Goal: Information Seeking & Learning: Find specific fact

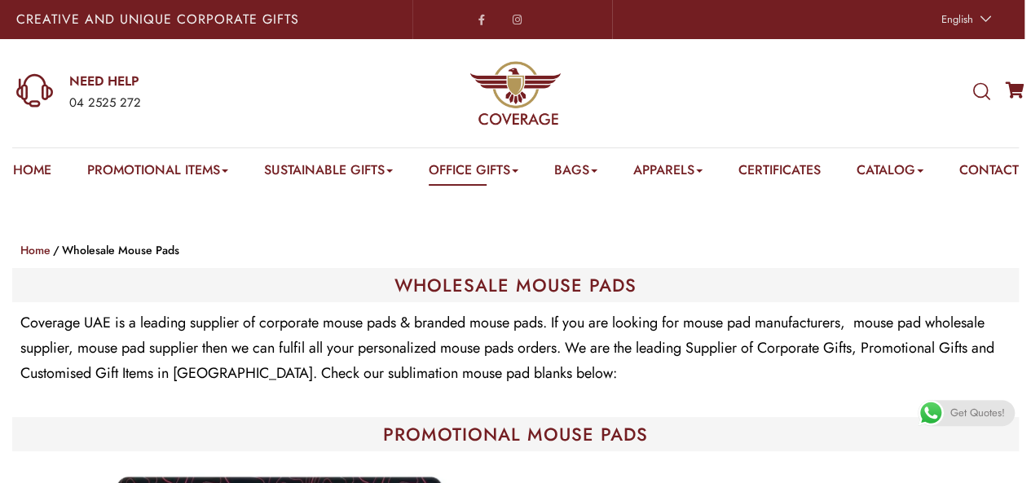
drag, startPoint x: 973, startPoint y: 86, endPoint x: 929, endPoint y: 53, distance: 54.8
click at [929, 53] on div "WHAT ARE YOU LOOKING FOR? Select a category Apparels Caps Scarfs T-Shirts Towel…" at bounding box center [859, 93] width 344 height 108
click at [982, 95] on icon at bounding box center [981, 92] width 17 height 18
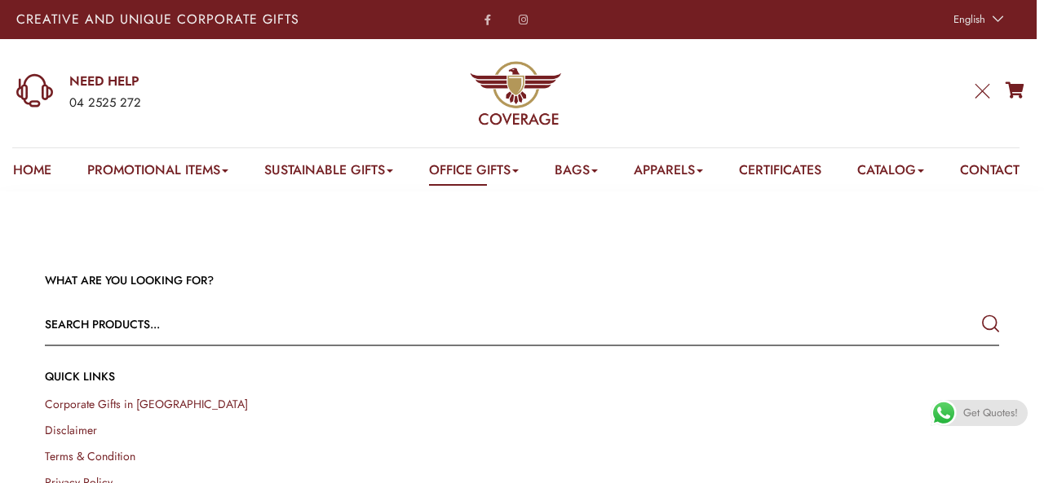
click at [664, 344] on input "text" at bounding box center [426, 324] width 763 height 39
paste input "MROCO Ergonomic Mouse Pad with Gel Wrist Rest, Comfortable"
type input "MROCO Ergonomic Mouse Pad with Gel Wrist Rest, Comfortable\"
click at [982, 310] on button "submit" at bounding box center [990, 324] width 17 height 29
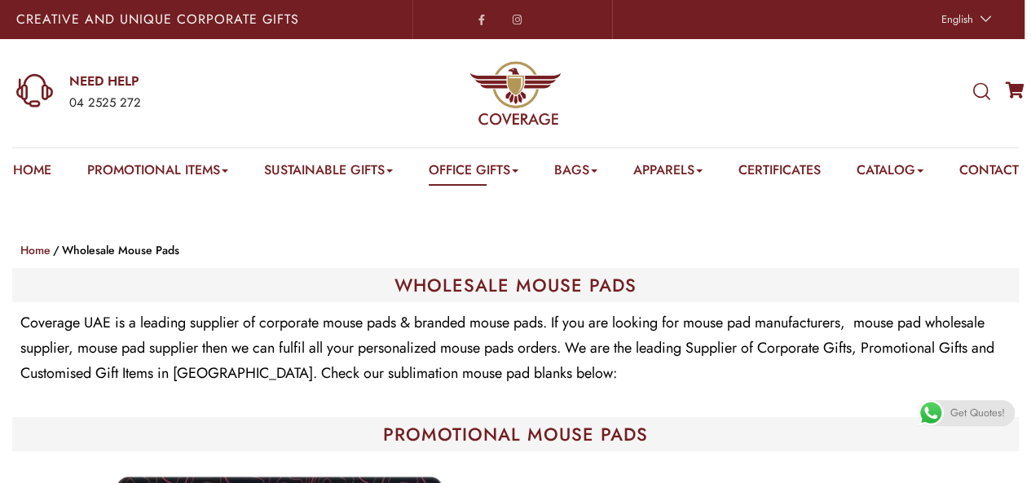
click at [988, 92] on icon at bounding box center [981, 92] width 17 height 18
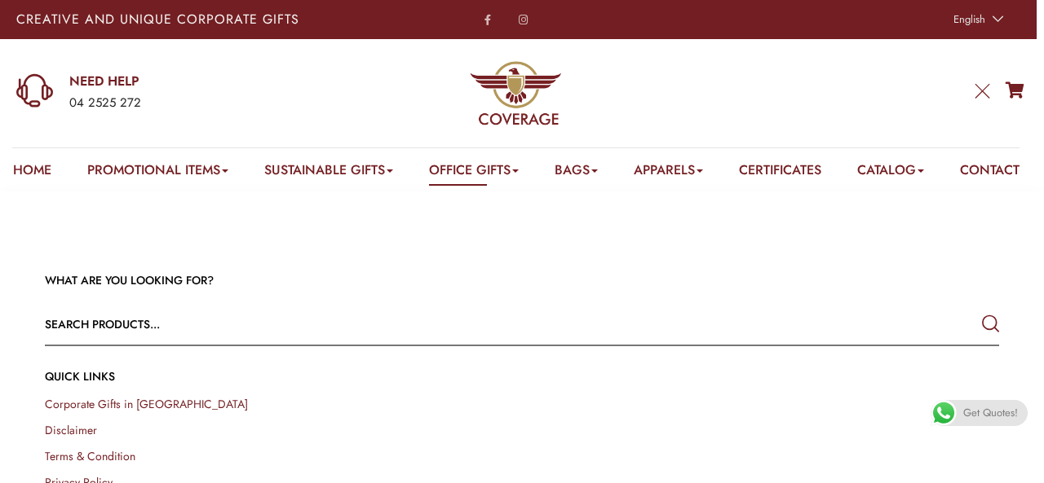
click at [521, 344] on input "text" at bounding box center [426, 324] width 763 height 39
paste input "MROCO Ergonomic Mouse Pad with Gel Wrist Rest, Comfortable"
type input "MROCO Ergonomic Mouse Pad with Gel Wrist Rest, Comfortable"
click at [1003, 20] on link "English" at bounding box center [976, 19] width 63 height 23
click at [990, 339] on icon "submit" at bounding box center [990, 324] width 17 height 29
